Goal: Transaction & Acquisition: Purchase product/service

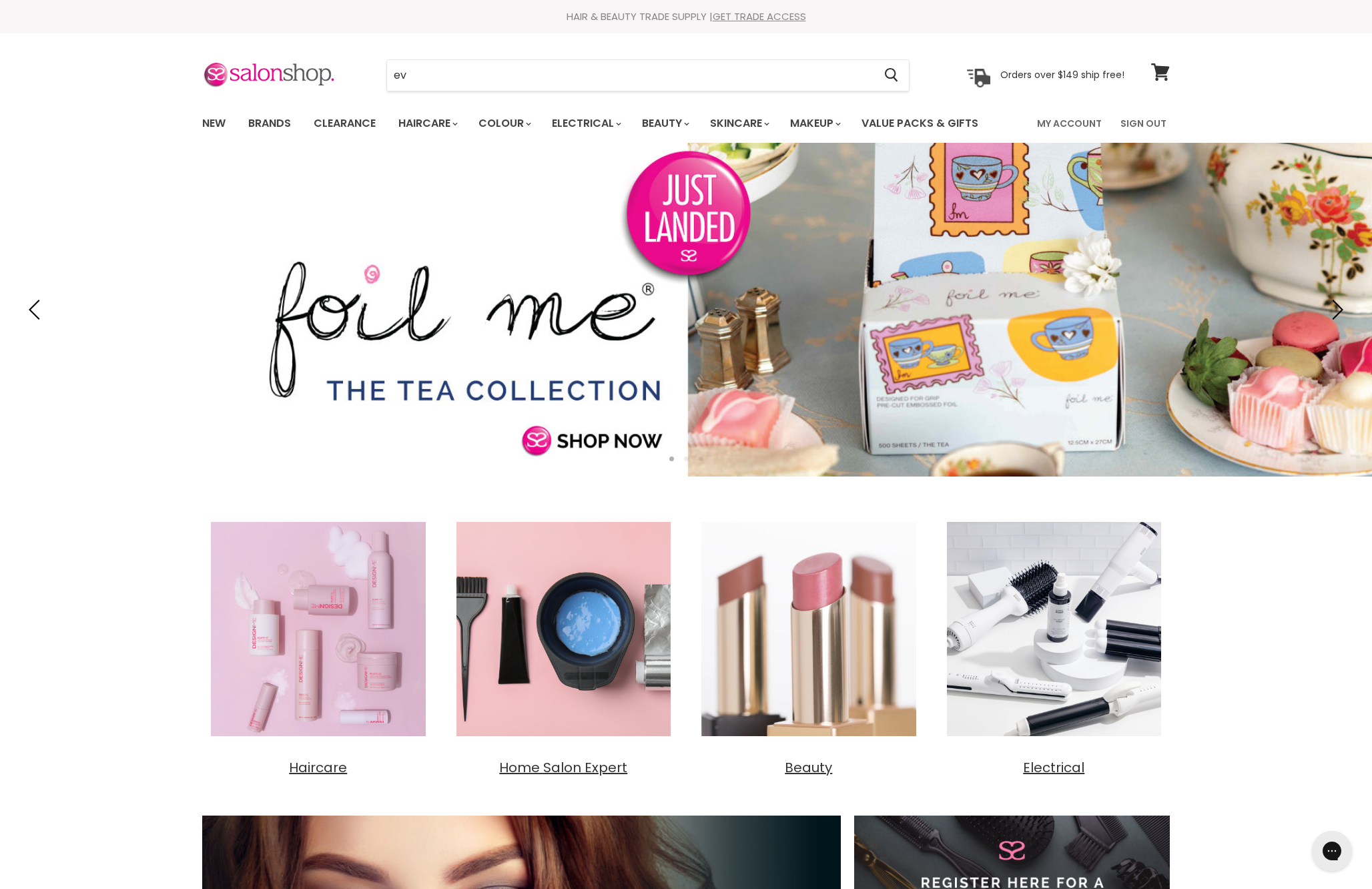
type input "evo"
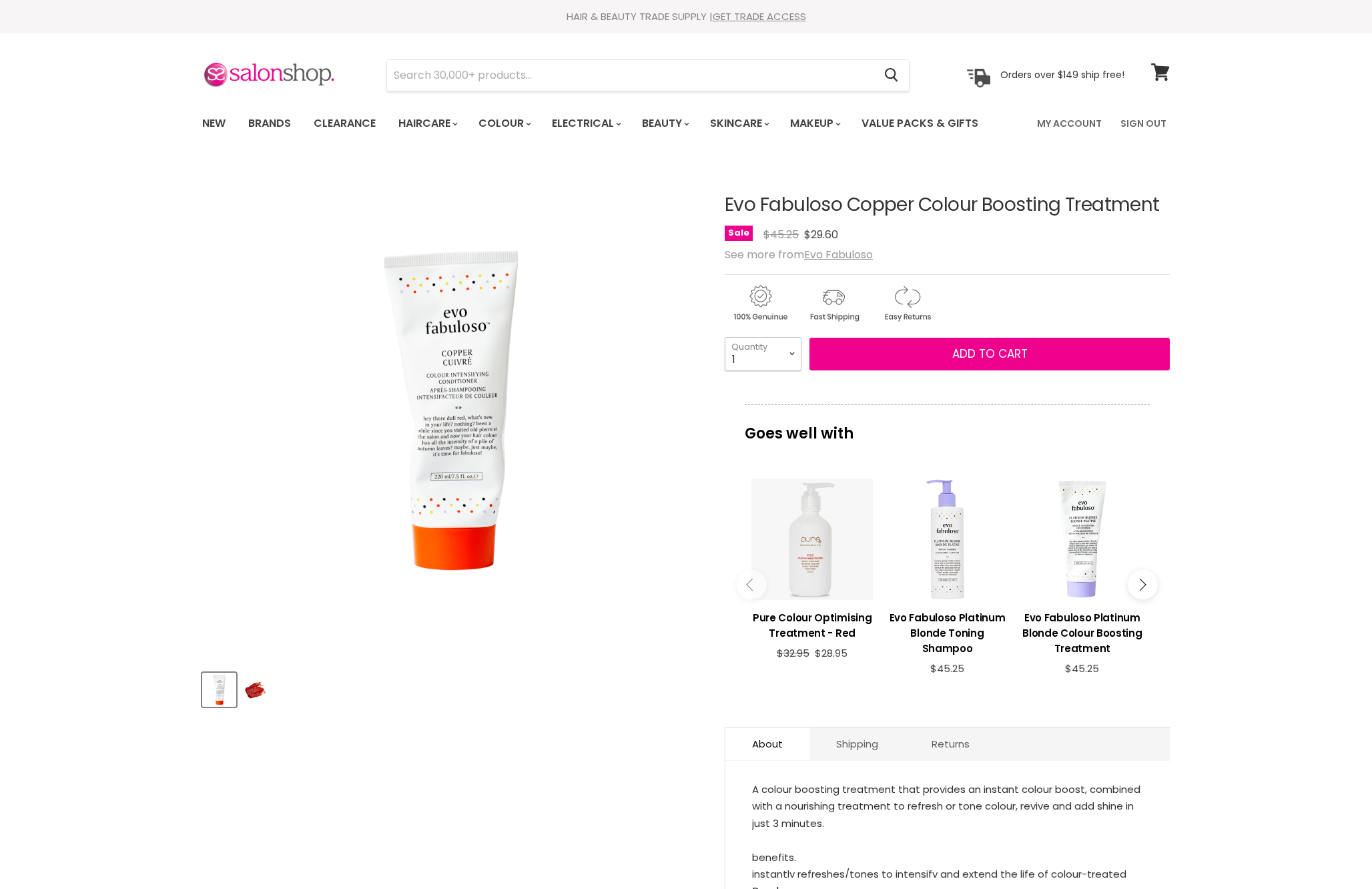
select select "2"
type input "2"
click at [944, 371] on button "Add to cart" at bounding box center [989, 354] width 360 height 33
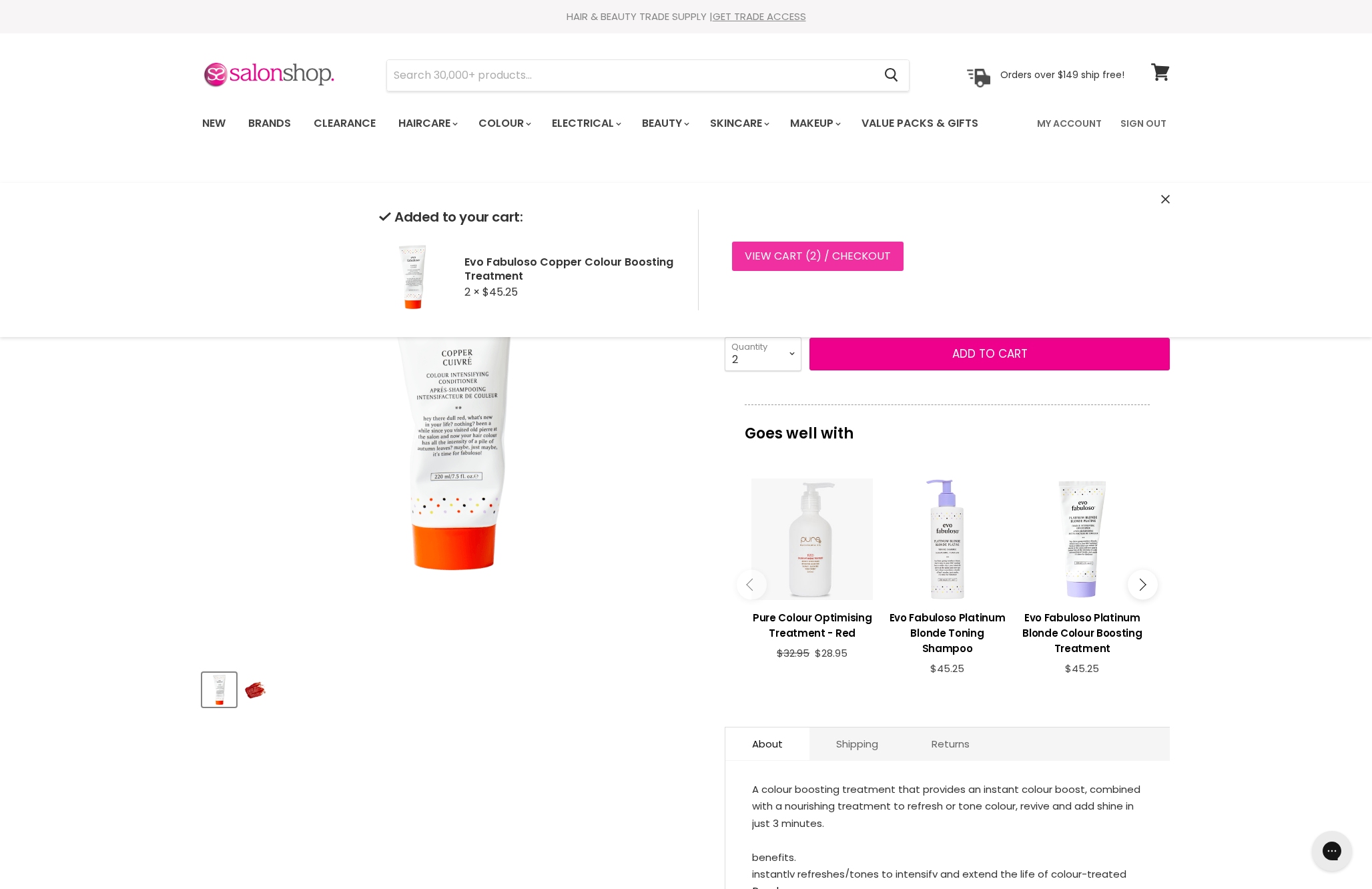
click at [892, 262] on link "View cart ( 2 ) / Checkout" at bounding box center [817, 256] width 172 height 29
